Goal: Transaction & Acquisition: Purchase product/service

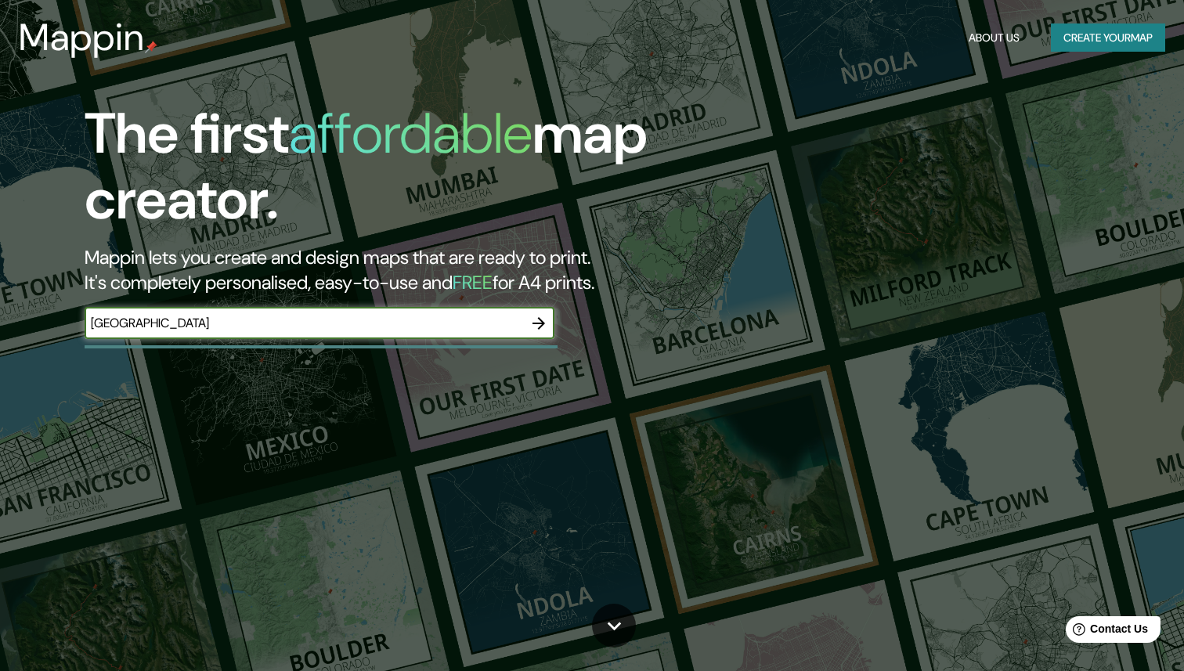
type input "[GEOGRAPHIC_DATA]"
click at [540, 321] on icon "button" at bounding box center [538, 323] width 19 height 19
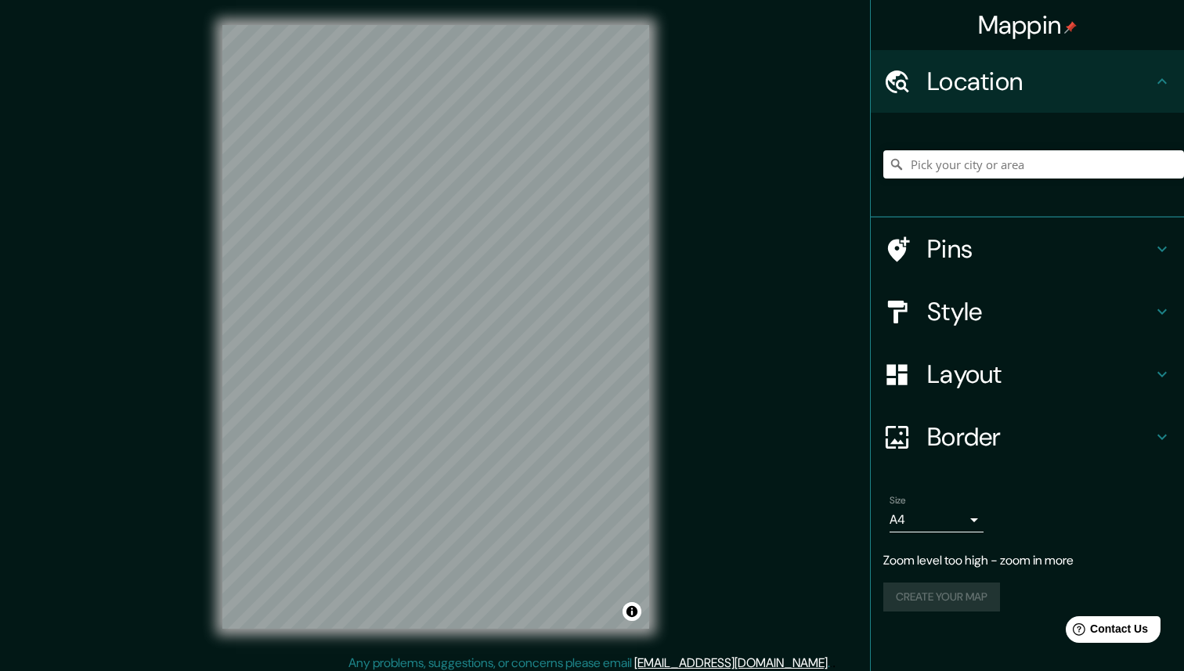
click at [755, 260] on div "Mappin Location Pins Style Layout Border Choose a border. Hint : you can make l…" at bounding box center [592, 339] width 1184 height 679
click at [954, 169] on input "Pick your city or area" at bounding box center [1033, 164] width 301 height 28
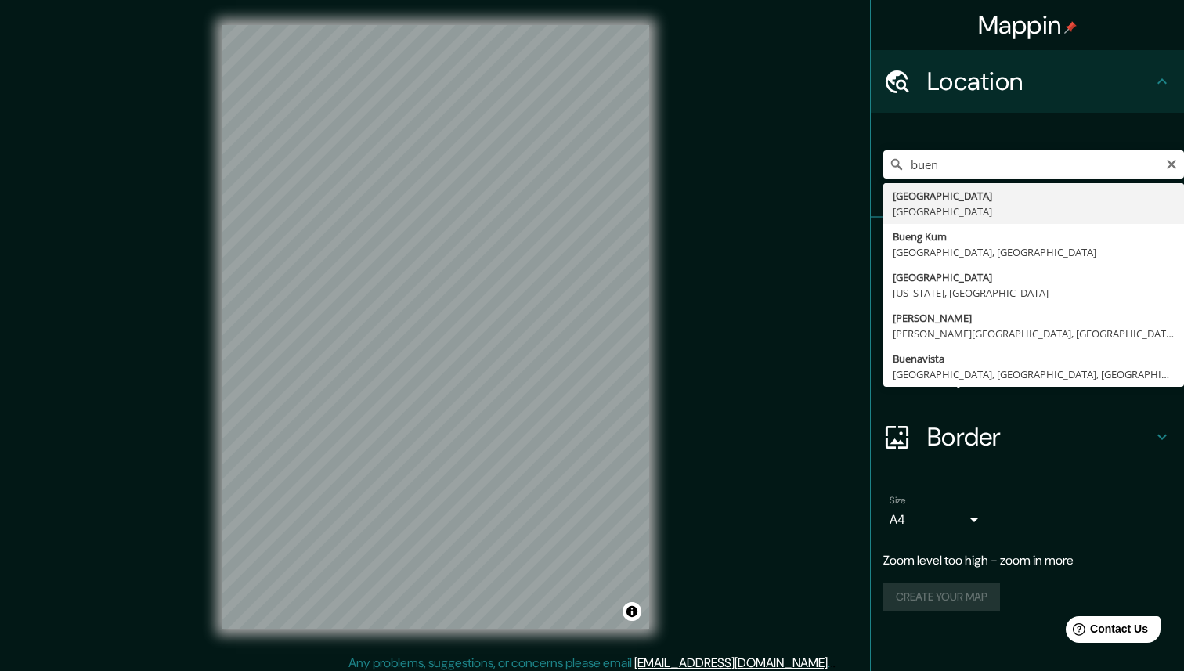
type input "[GEOGRAPHIC_DATA], [GEOGRAPHIC_DATA]"
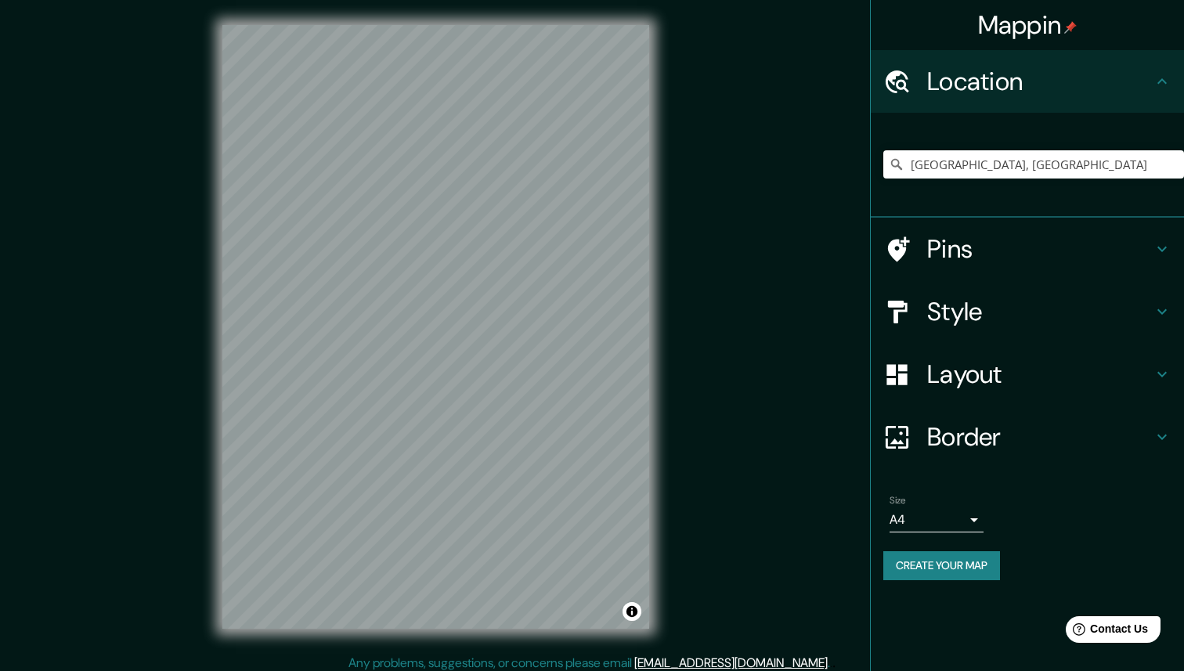
click at [1163, 312] on icon at bounding box center [1161, 311] width 9 height 5
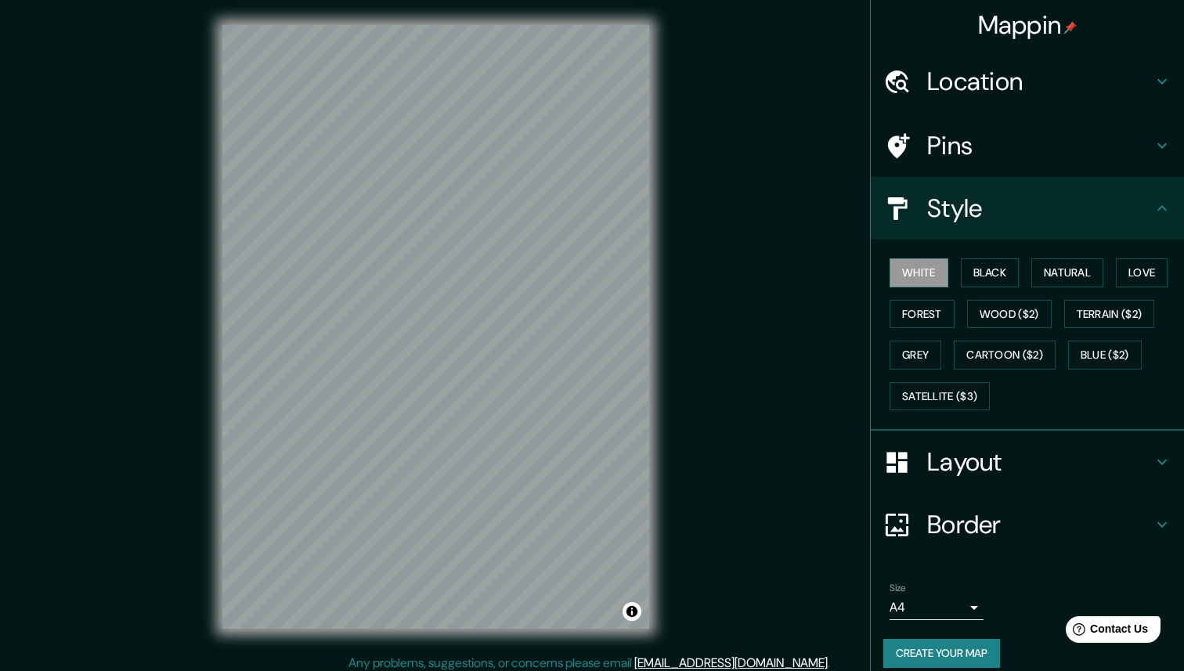
click at [1162, 214] on icon at bounding box center [1162, 208] width 19 height 19
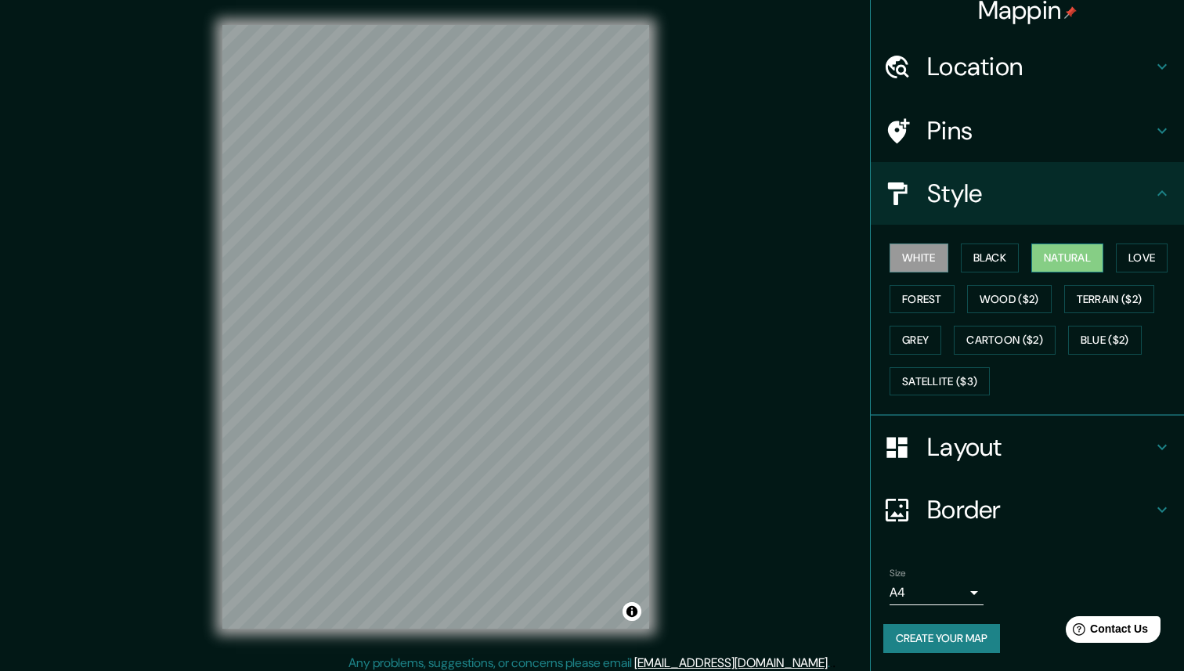
click at [1062, 270] on button "Natural" at bounding box center [1067, 258] width 72 height 29
click at [993, 254] on button "Black" at bounding box center [990, 258] width 59 height 29
click at [939, 246] on button "White" at bounding box center [918, 258] width 59 height 29
click at [1144, 260] on button "Love" at bounding box center [1142, 258] width 52 height 29
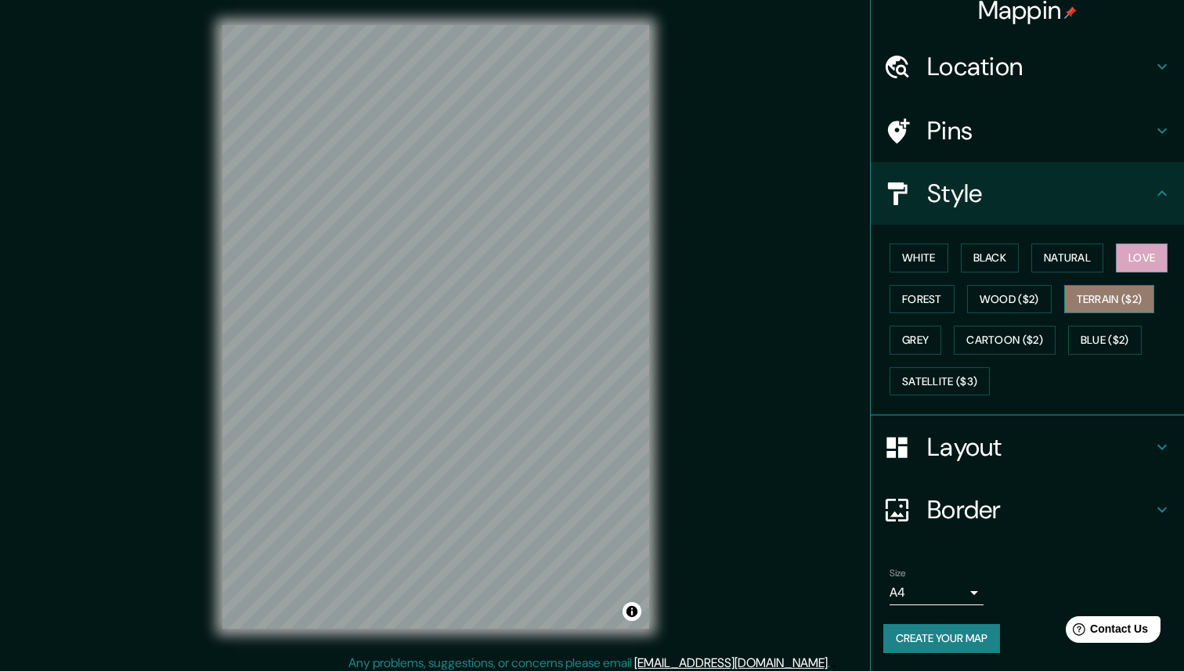
click at [1130, 290] on button "Terrain ($2)" at bounding box center [1109, 299] width 91 height 29
click at [930, 298] on button "Forest" at bounding box center [921, 299] width 65 height 29
click at [1131, 310] on button "Terrain ($2)" at bounding box center [1109, 299] width 91 height 29
click at [915, 340] on button "Grey" at bounding box center [915, 340] width 52 height 29
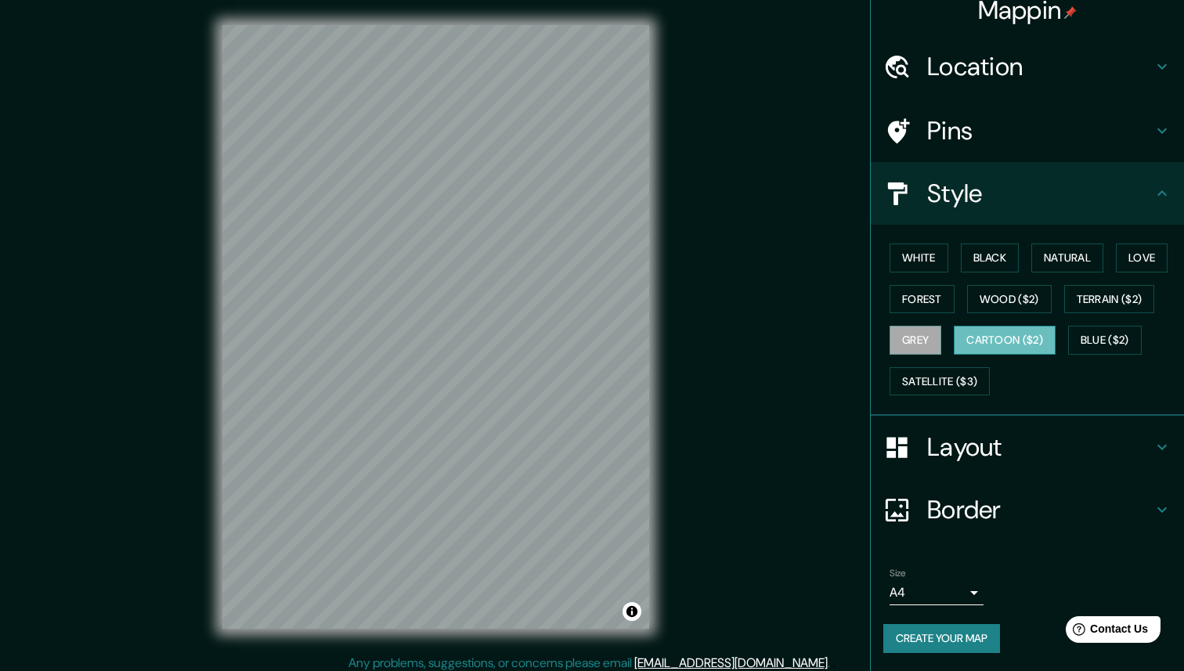
click at [1005, 341] on button "Cartoon ($2)" at bounding box center [1005, 340] width 102 height 29
click at [1120, 348] on button "Blue ($2)" at bounding box center [1105, 340] width 74 height 29
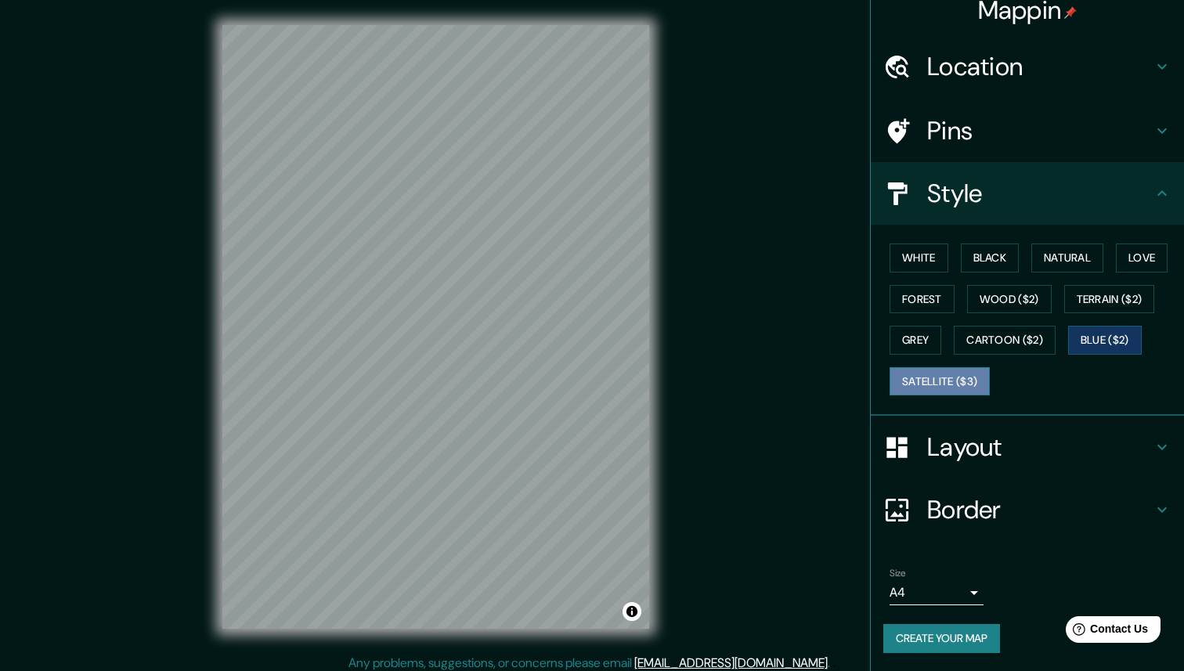
click at [962, 383] on button "Satellite ($3)" at bounding box center [939, 381] width 100 height 29
click at [923, 251] on button "White" at bounding box center [918, 258] width 59 height 29
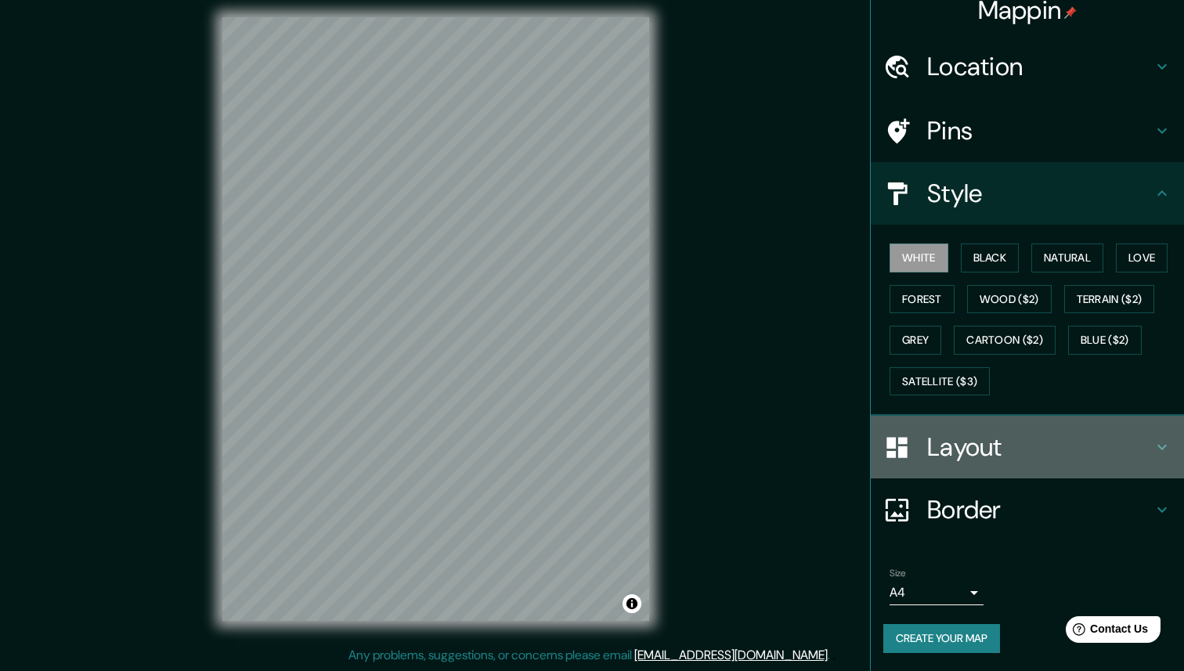
click at [1149, 450] on h4 "Layout" at bounding box center [1039, 446] width 225 height 31
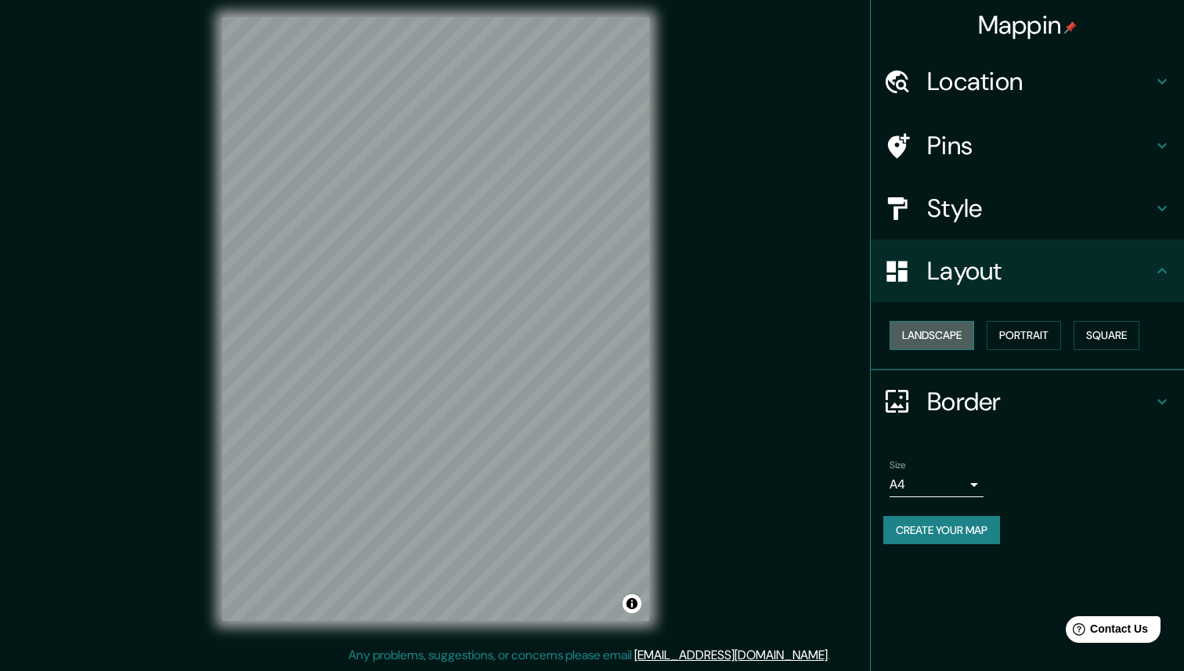
click at [927, 340] on button "Landscape" at bounding box center [931, 335] width 85 height 29
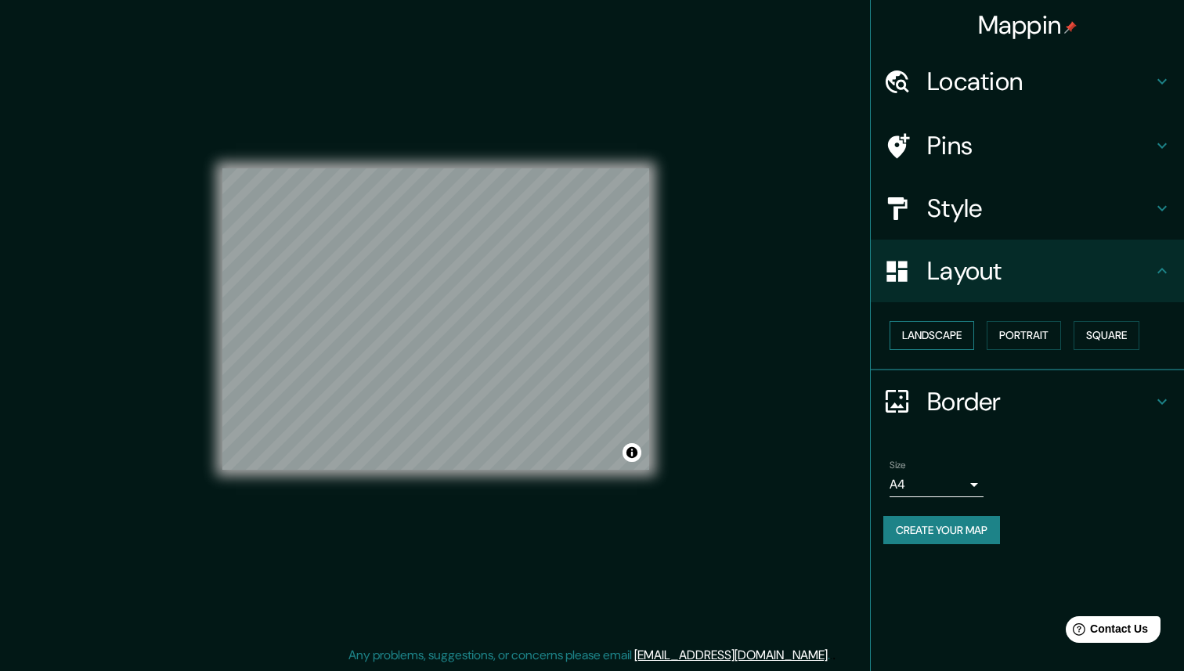
click at [949, 337] on button "Landscape" at bounding box center [931, 335] width 85 height 29
click at [1054, 336] on button "Portrait" at bounding box center [1024, 335] width 74 height 29
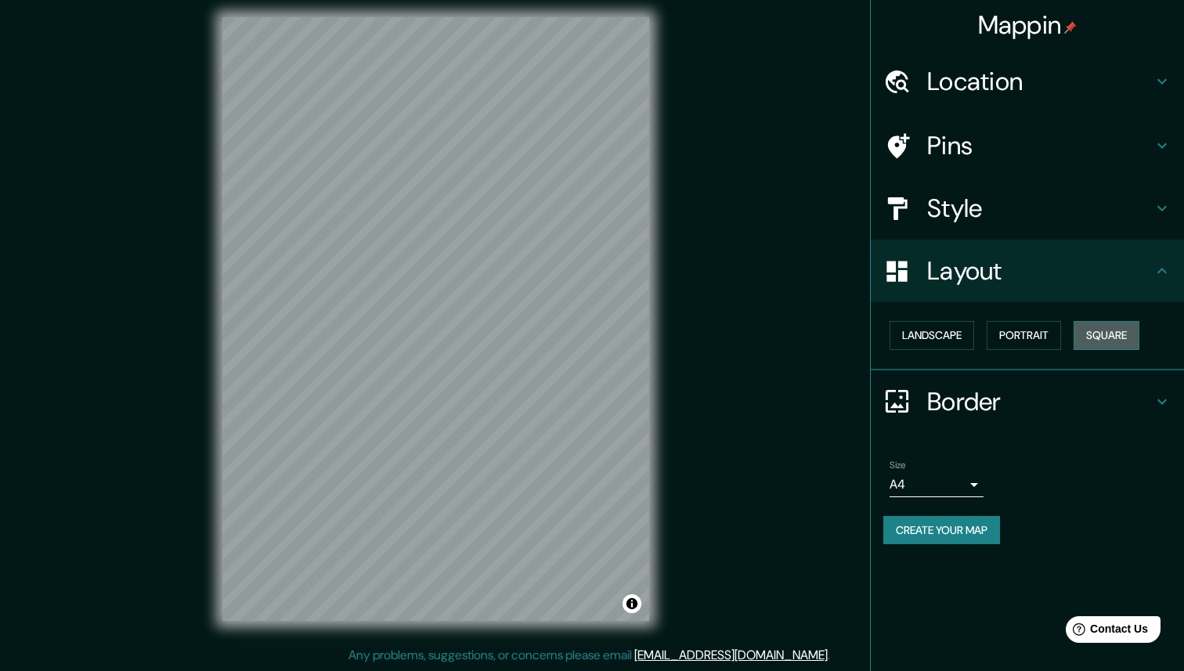
click at [1119, 336] on button "Square" at bounding box center [1106, 335] width 66 height 29
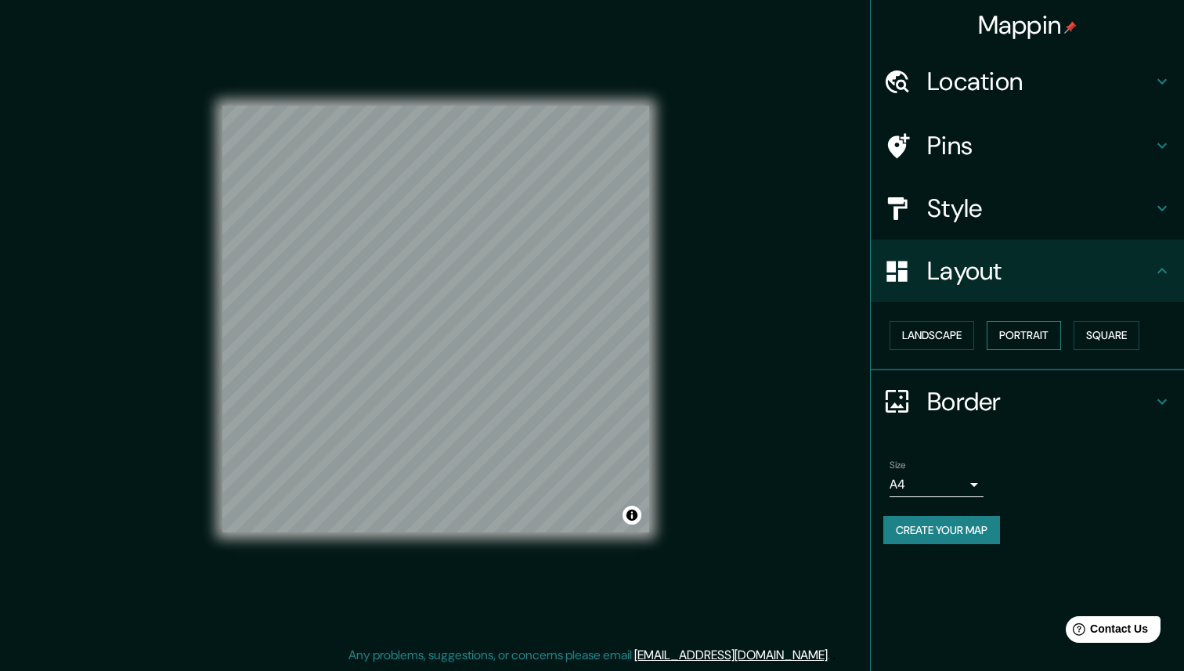
click at [1061, 332] on button "Portrait" at bounding box center [1024, 335] width 74 height 29
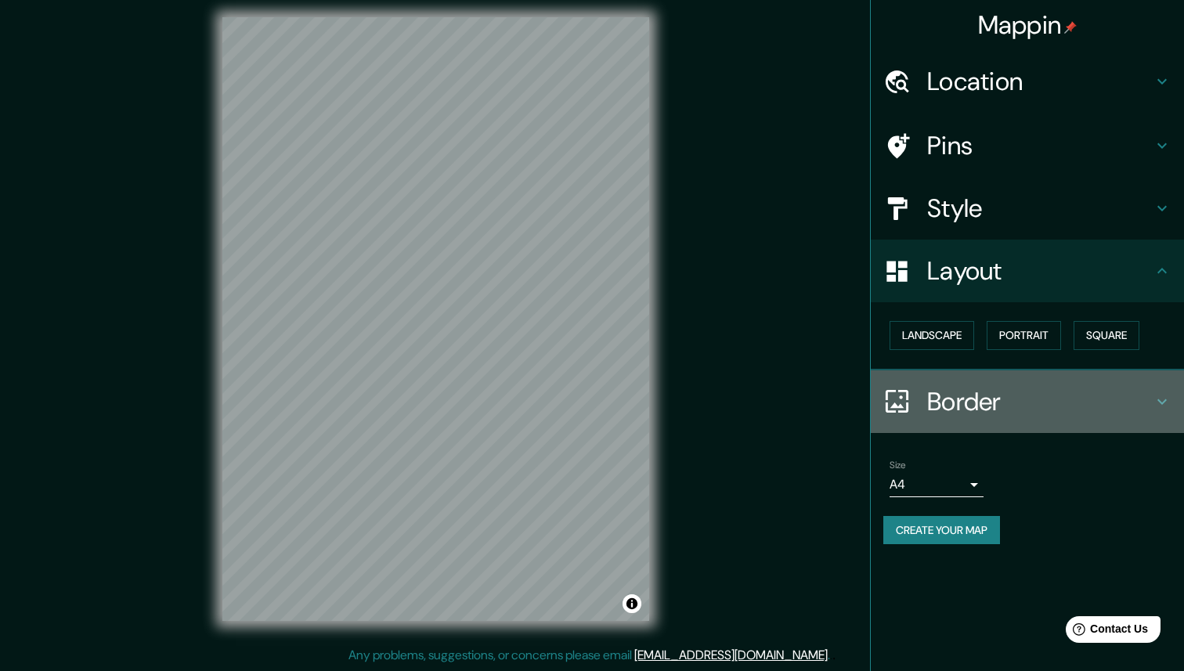
click at [985, 391] on h4 "Border" at bounding box center [1039, 401] width 225 height 31
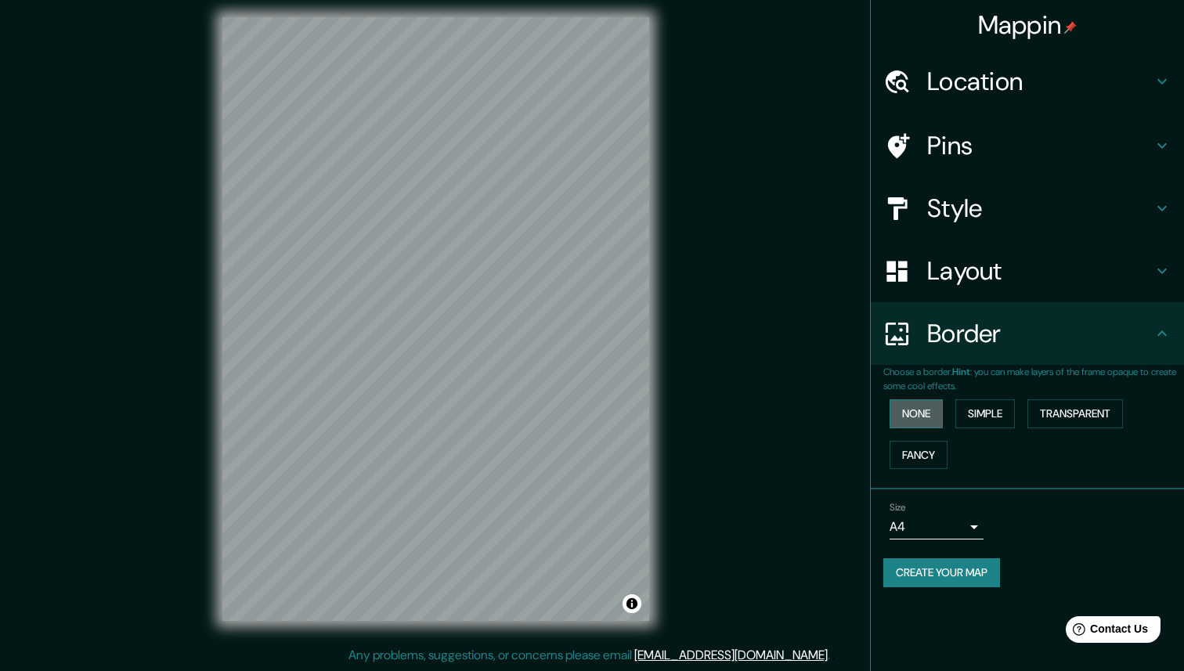
click at [911, 411] on button "None" at bounding box center [915, 413] width 53 height 29
click at [973, 411] on button "Simple" at bounding box center [985, 413] width 60 height 29
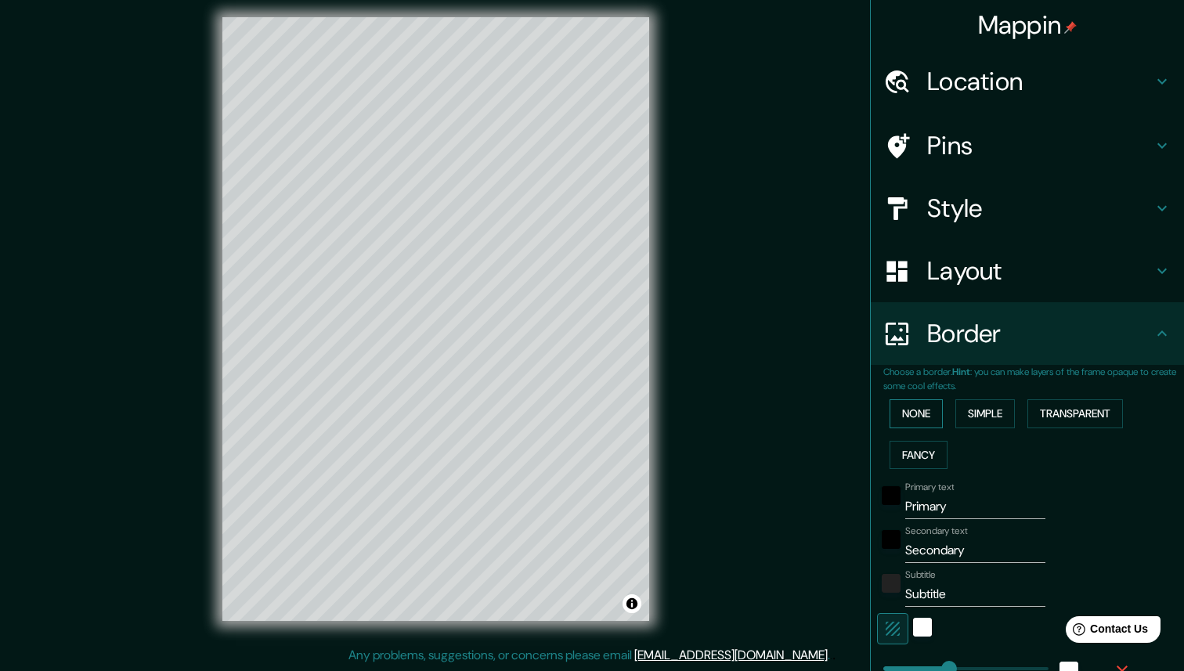
click at [915, 408] on button "None" at bounding box center [915, 413] width 53 height 29
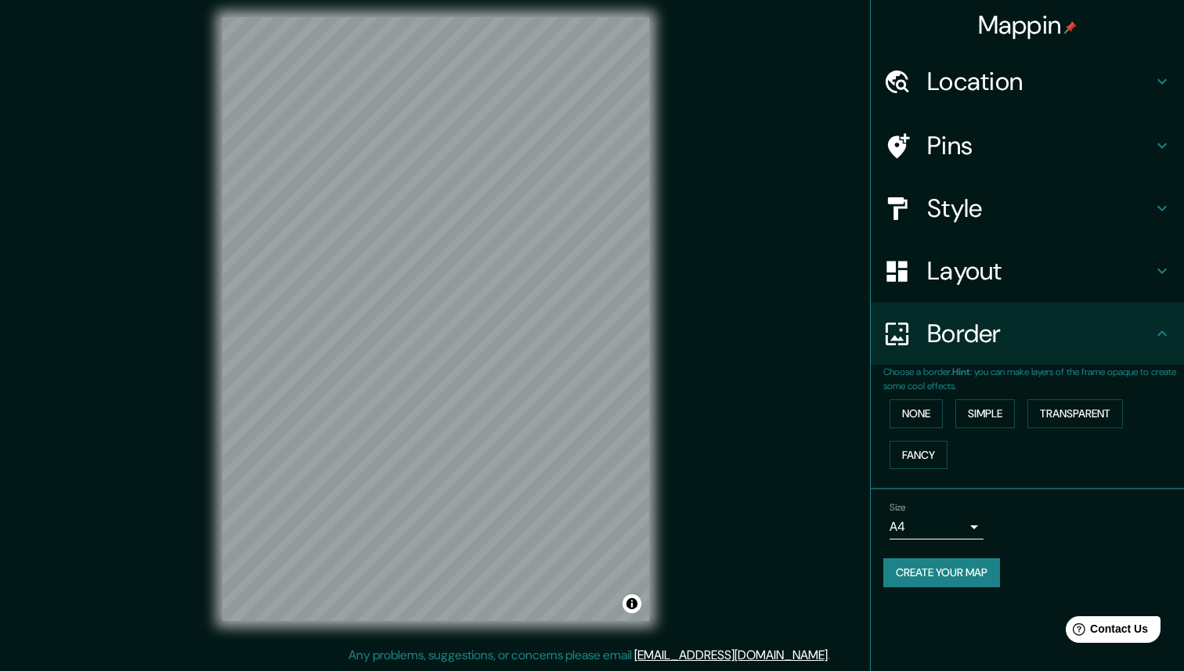
click at [947, 529] on body "Mappin Location [GEOGRAPHIC_DATA], [GEOGRAPHIC_DATA] Pins Style Layout Border C…" at bounding box center [592, 327] width 1184 height 671
click at [940, 593] on li "A3" at bounding box center [936, 588] width 94 height 28
type input "a4"
click at [927, 566] on button "Create your map" at bounding box center [941, 572] width 117 height 29
click at [926, 574] on button "Create your map" at bounding box center [941, 572] width 117 height 29
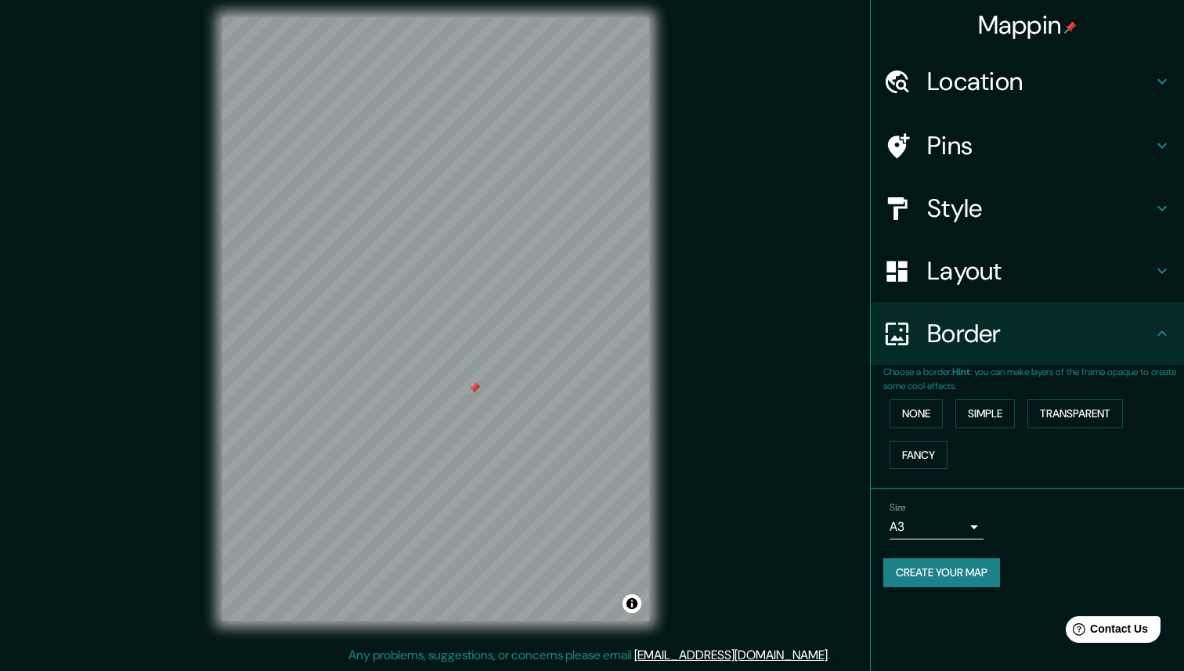
click at [907, 588] on div "Size A3 a4 Create your map" at bounding box center [1027, 548] width 288 height 104
click at [940, 568] on button "Create your map" at bounding box center [941, 572] width 117 height 29
click at [940, 568] on div "Create your map" at bounding box center [1027, 572] width 288 height 29
click at [1167, 137] on icon at bounding box center [1162, 145] width 19 height 19
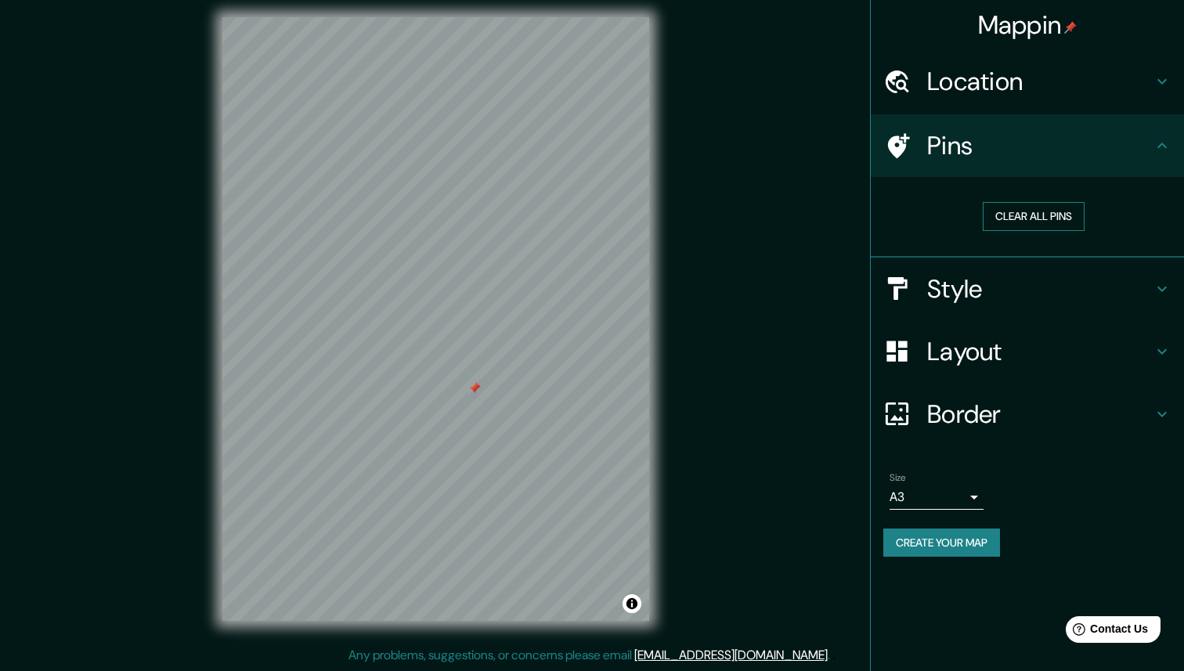
click at [1048, 219] on button "Clear all pins" at bounding box center [1034, 216] width 102 height 29
click at [1167, 145] on icon at bounding box center [1162, 145] width 19 height 19
click at [1163, 150] on icon at bounding box center [1162, 145] width 19 height 19
click at [1114, 283] on h4 "Style" at bounding box center [1039, 288] width 225 height 31
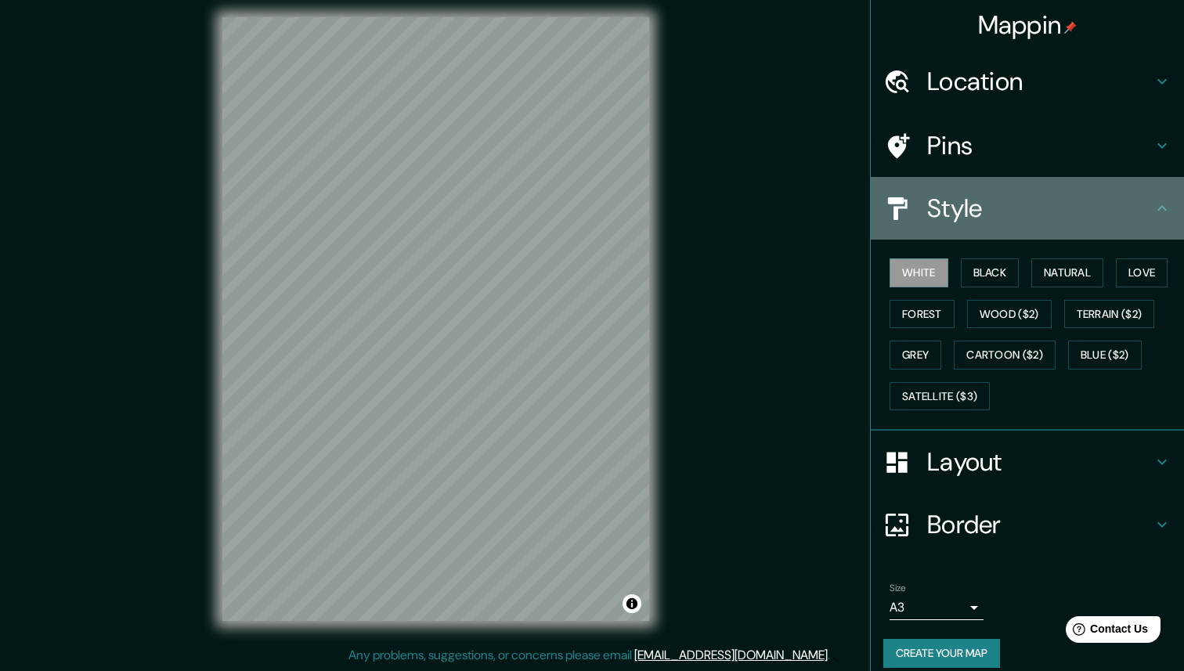
click at [1153, 211] on icon at bounding box center [1162, 208] width 19 height 19
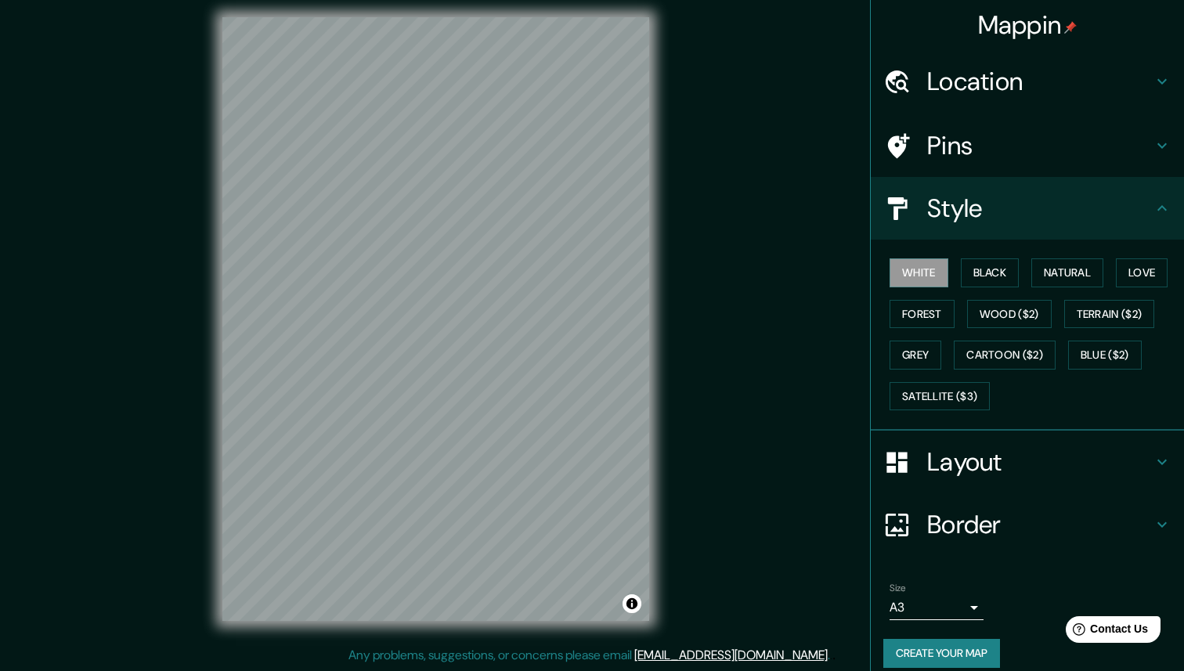
scroll to position [15, 0]
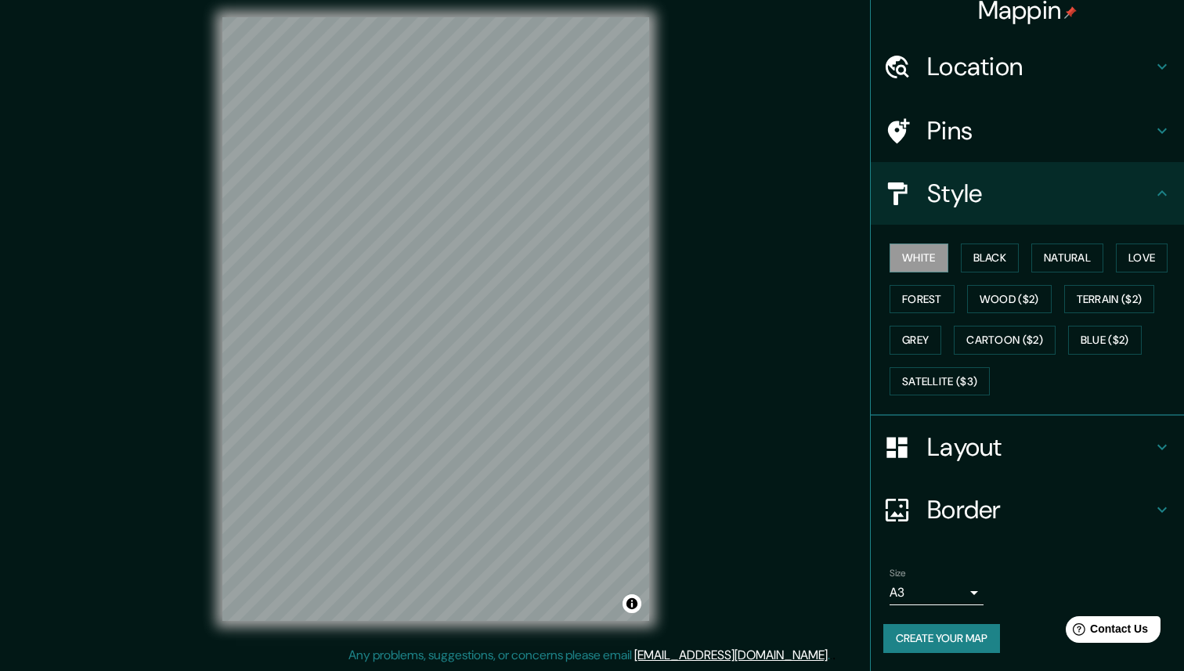
click at [943, 636] on button "Create your map" at bounding box center [941, 638] width 117 height 29
click at [938, 639] on div "Create your map" at bounding box center [1027, 638] width 288 height 29
click at [1005, 133] on h4 "Pins" at bounding box center [1039, 130] width 225 height 31
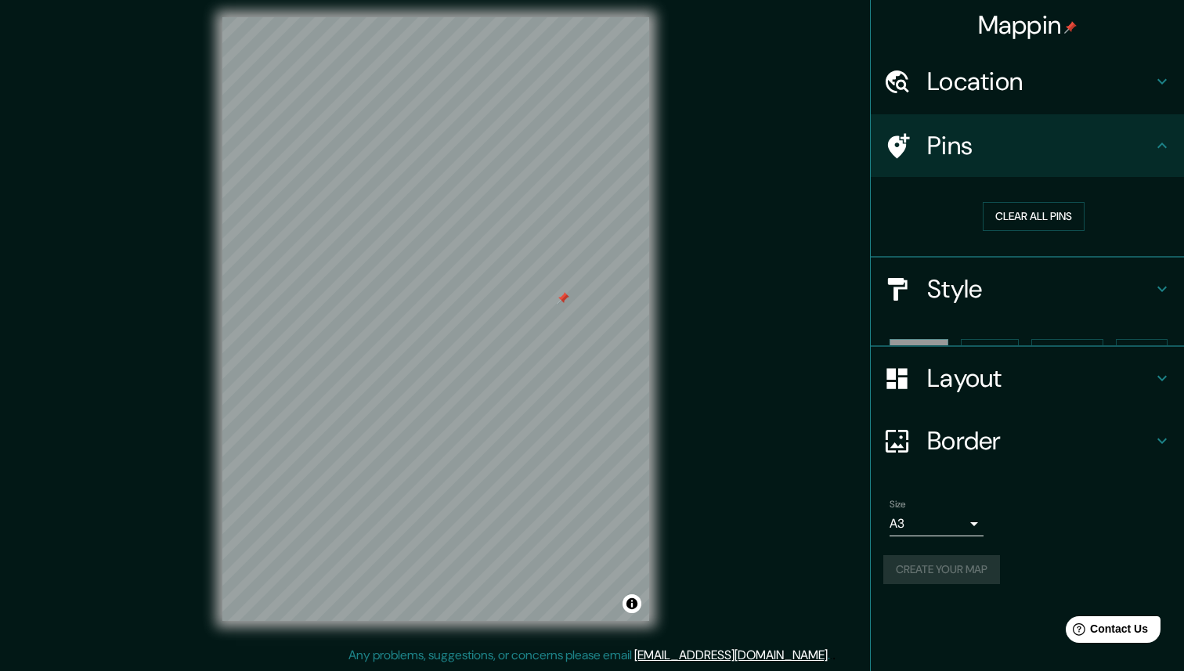
scroll to position [0, 0]
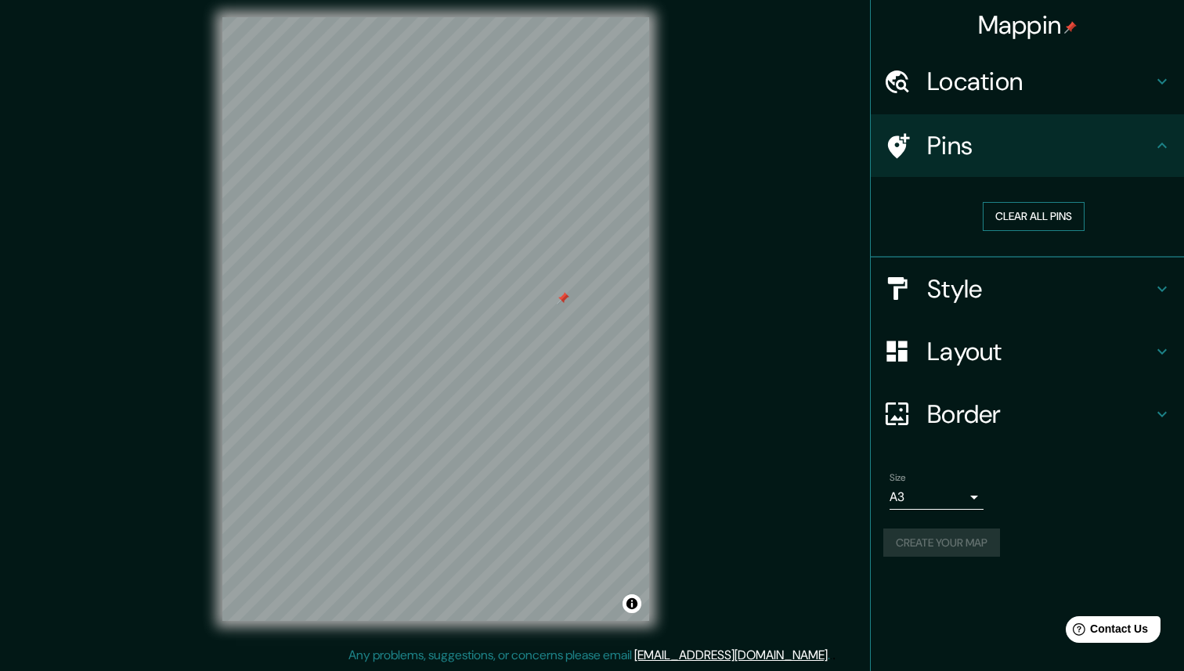
click at [1012, 213] on button "Clear all pins" at bounding box center [1034, 216] width 102 height 29
